Goal: Navigation & Orientation: Find specific page/section

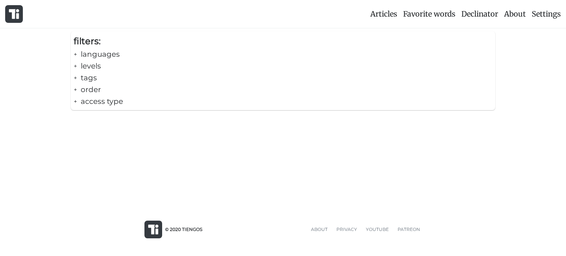
click at [112, 53] on div "+ languages" at bounding box center [283, 54] width 419 height 12
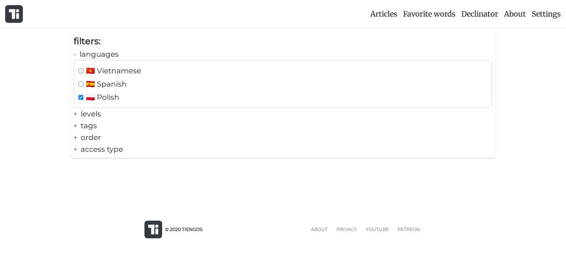
click at [90, 117] on div "+ levels" at bounding box center [283, 114] width 419 height 12
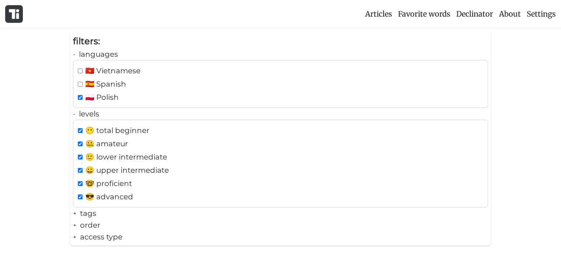
click at [88, 113] on div "- levels" at bounding box center [280, 114] width 415 height 12
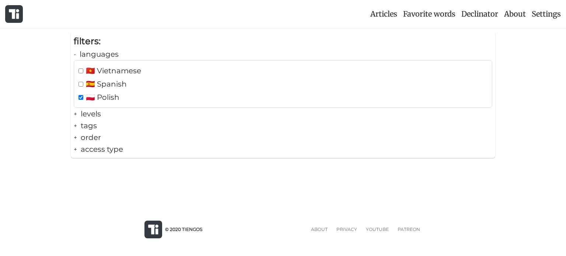
click at [86, 134] on div "+ order" at bounding box center [283, 138] width 419 height 12
click at [86, 134] on div "- order" at bounding box center [283, 138] width 419 height 12
click at [286, 191] on div "Articles Favorite words Declinator About Settings filters: - languages 🇻🇳 Vietn…" at bounding box center [283, 101] width 566 height 203
click at [20, 11] on div at bounding box center [14, 14] width 18 height 18
click at [376, 14] on span "Articles" at bounding box center [383, 13] width 27 height 9
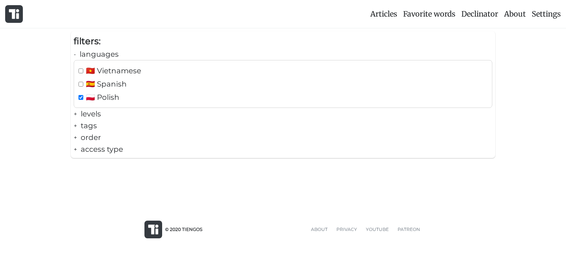
click at [385, 11] on span "Articles" at bounding box center [383, 13] width 27 height 9
click at [416, 13] on span "Favorite words" at bounding box center [429, 13] width 52 height 9
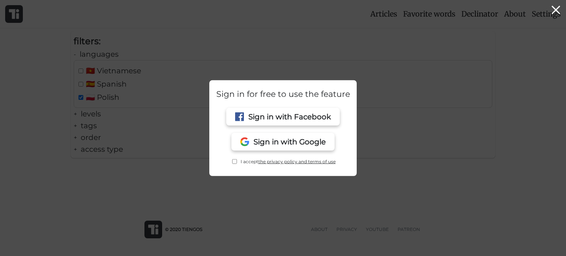
click at [448, 14] on div at bounding box center [283, 109] width 566 height 293
